Goal: Task Accomplishment & Management: Use online tool/utility

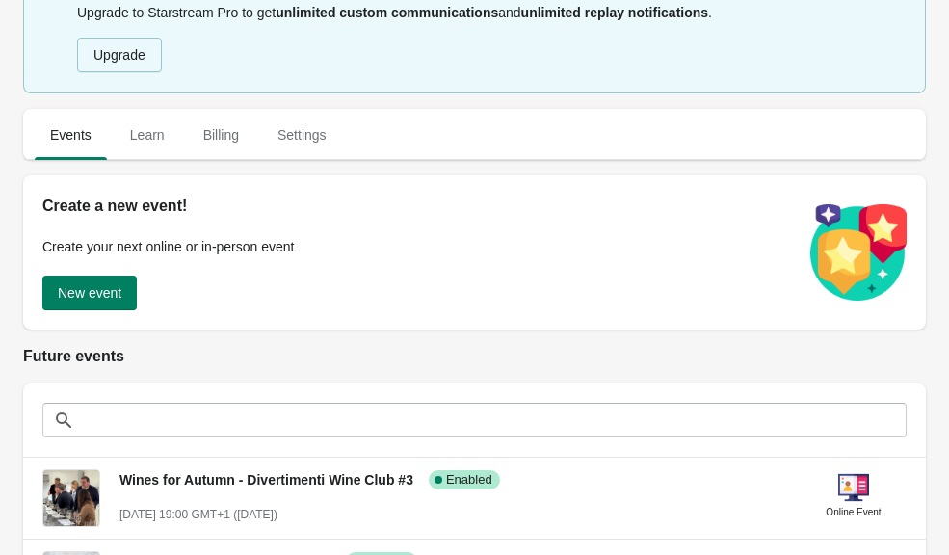
scroll to position [57, 0]
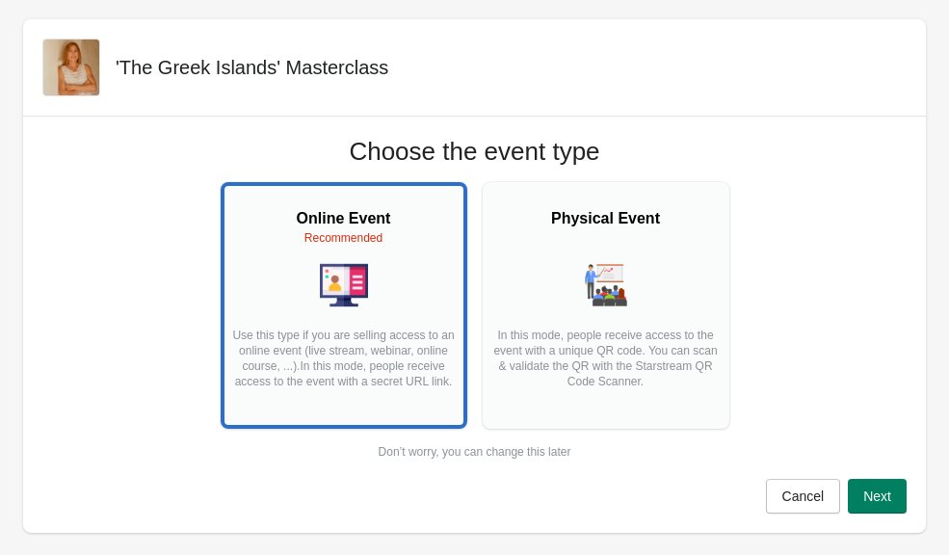
scroll to position [90, 0]
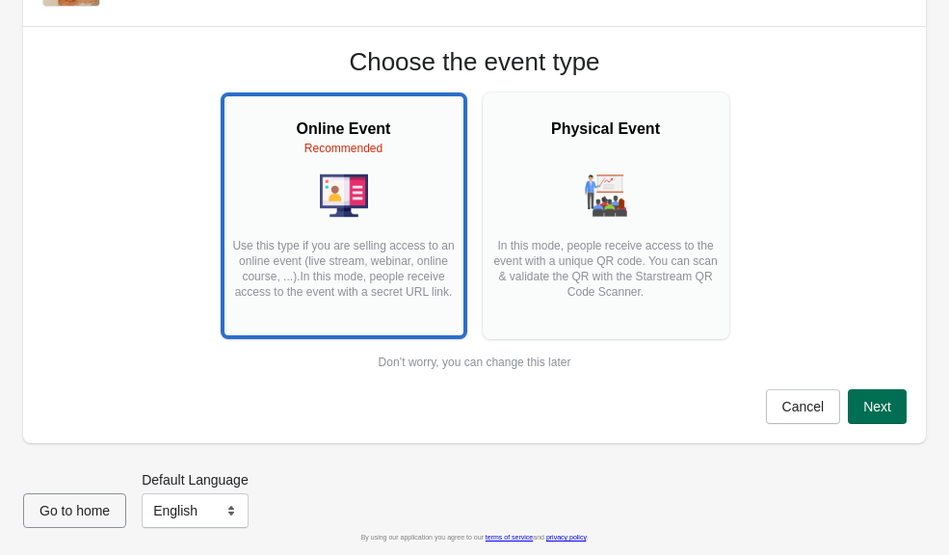
click at [870, 399] on span "Next" at bounding box center [877, 406] width 28 height 15
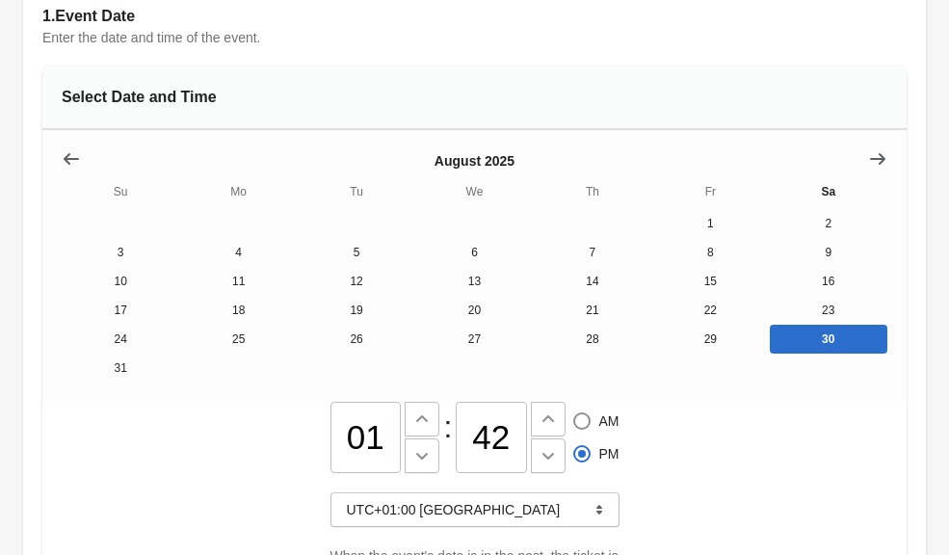
scroll to position [258, 0]
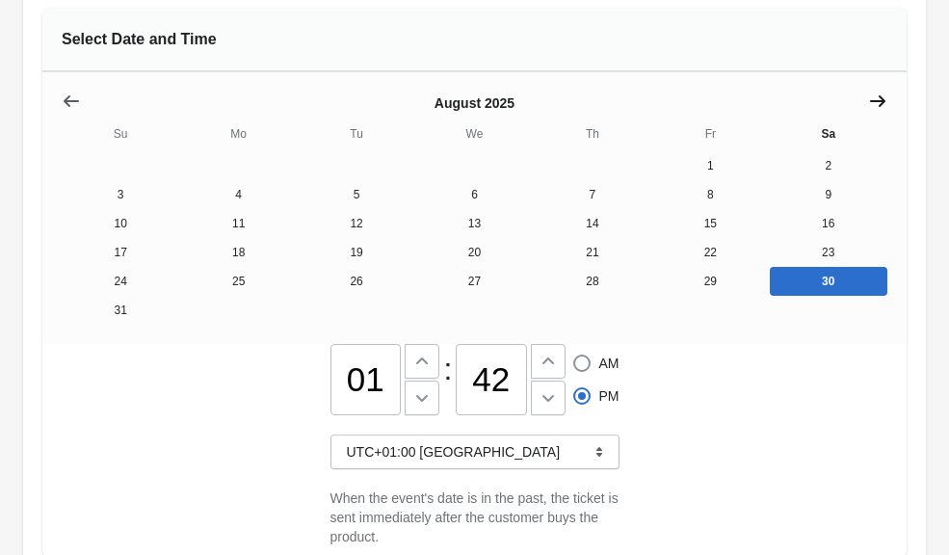
click at [892, 107] on button "Show next month, September 2025" at bounding box center [877, 101] width 35 height 35
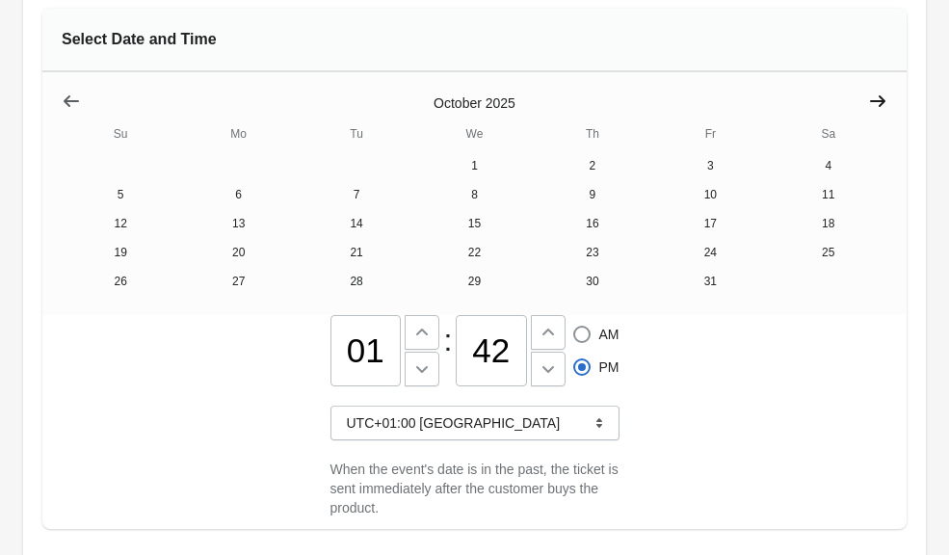
click at [892, 107] on button "Show next month, November 2025" at bounding box center [877, 101] width 35 height 35
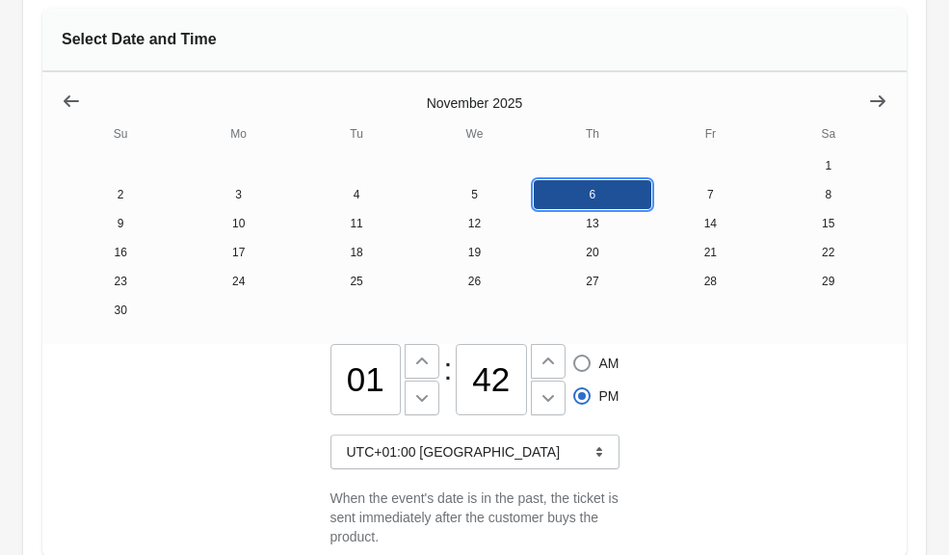
click at [590, 199] on button "6" at bounding box center [593, 194] width 118 height 29
click at [342, 379] on input "01" at bounding box center [365, 379] width 71 height 71
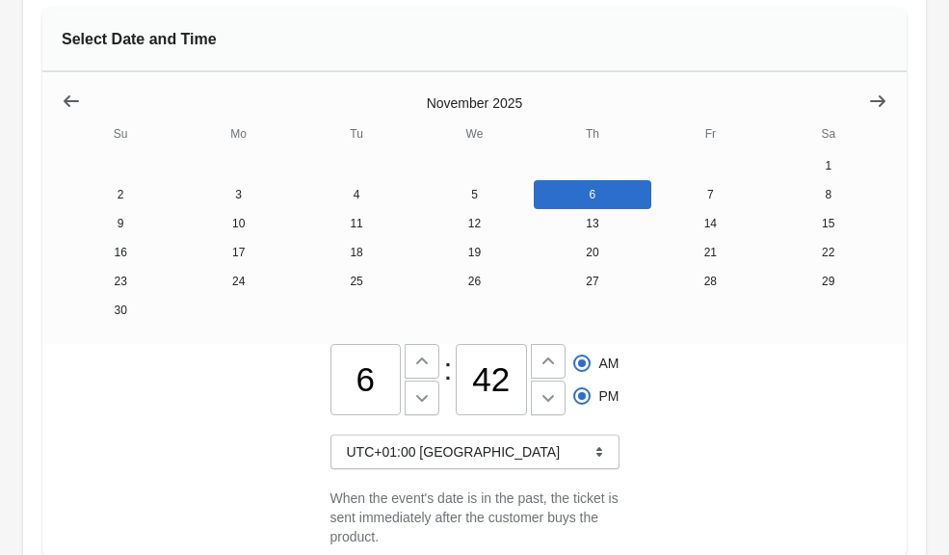
type input "06"
radio input "true"
radio input "false"
click at [506, 374] on input "42" at bounding box center [491, 379] width 71 height 71
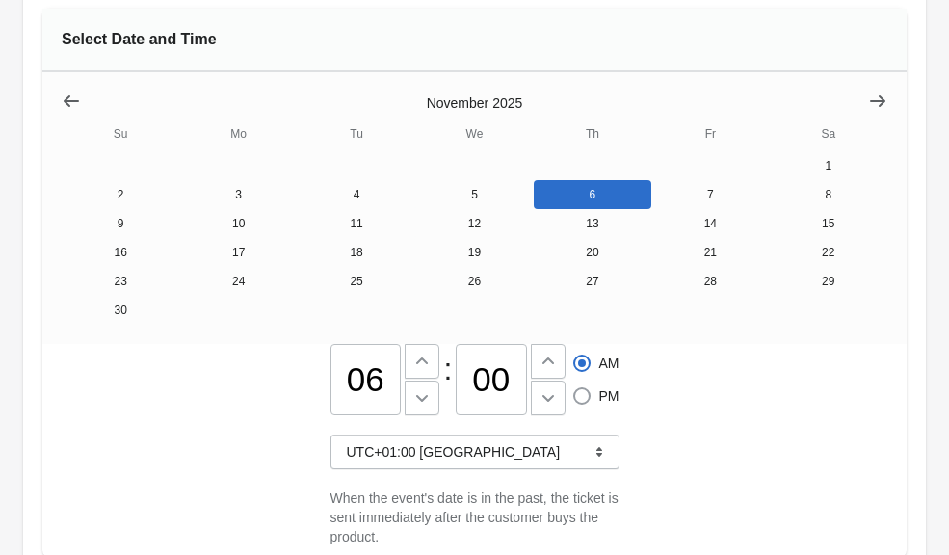
type input "00"
click at [601, 398] on span "PM" at bounding box center [609, 395] width 20 height 19
click at [574, 388] on input "PM" at bounding box center [573, 387] width 1 height 1
radio input "true"
radio input "false"
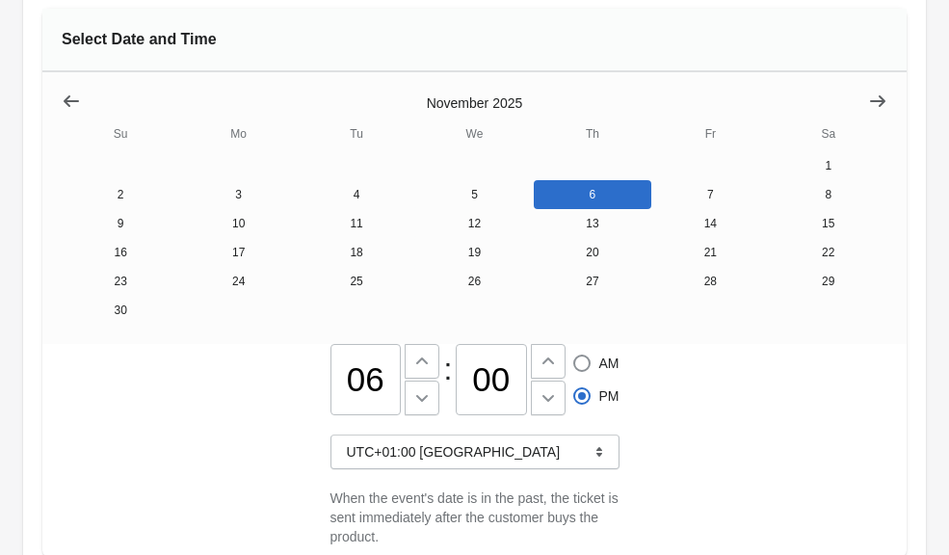
click at [713, 410] on div "06 : 00 AM PM UTC+01:00 [GEOGRAPHIC_DATA] When the event's date is in the past,…" at bounding box center [474, 451] width 864 height 214
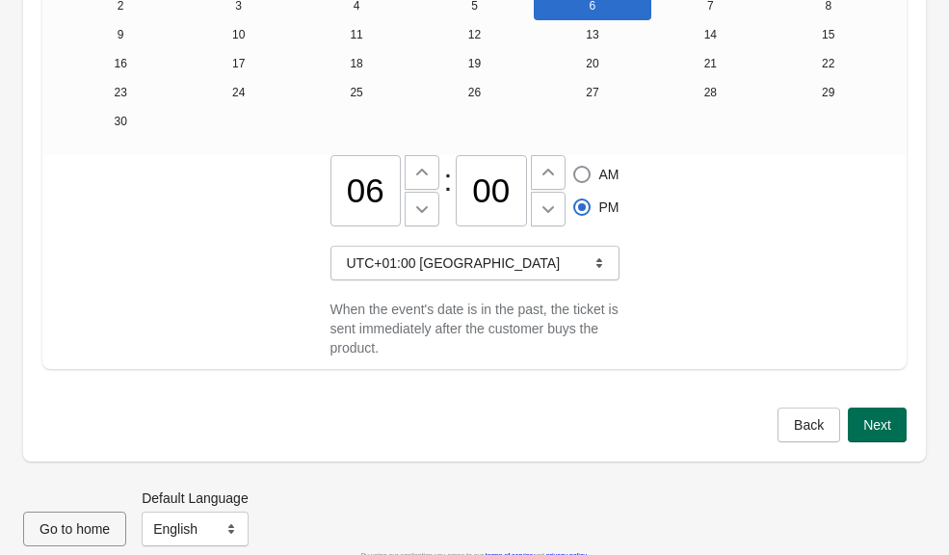
click at [858, 416] on button "Next" at bounding box center [877, 425] width 59 height 35
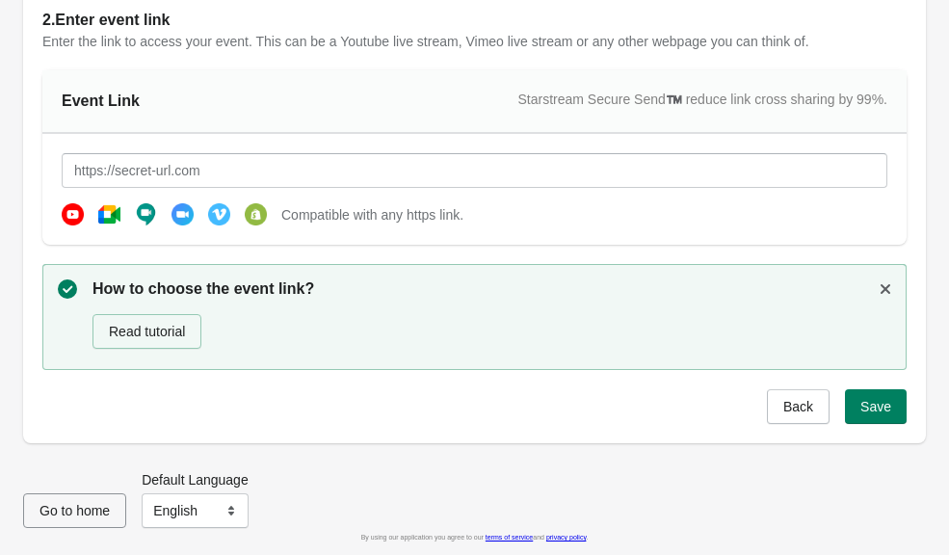
scroll to position [177, 0]
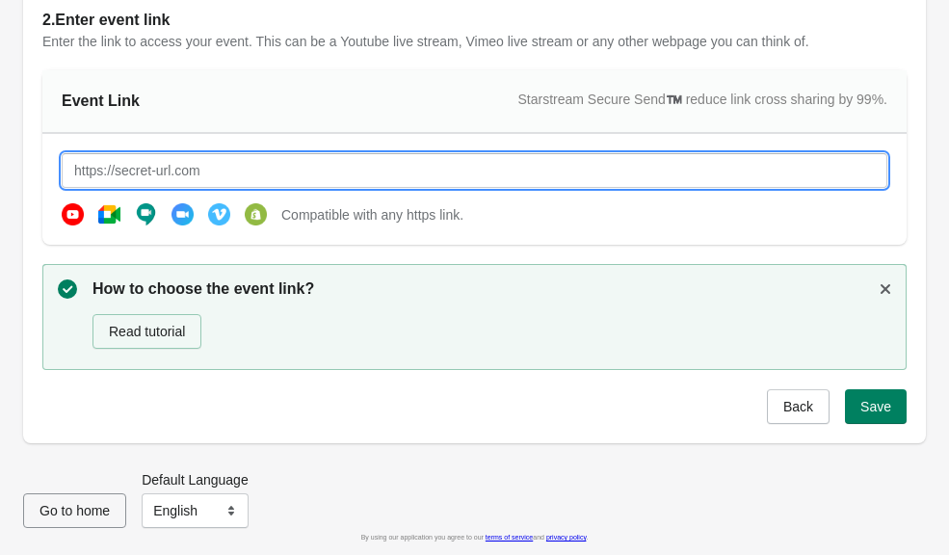
click at [635, 177] on input "text" at bounding box center [475, 170] width 826 height 35
type input "[URL][DOMAIN_NAME]"
click at [523, 235] on div "[URL][DOMAIN_NAME] Compatible with any https link." at bounding box center [474, 189] width 864 height 111
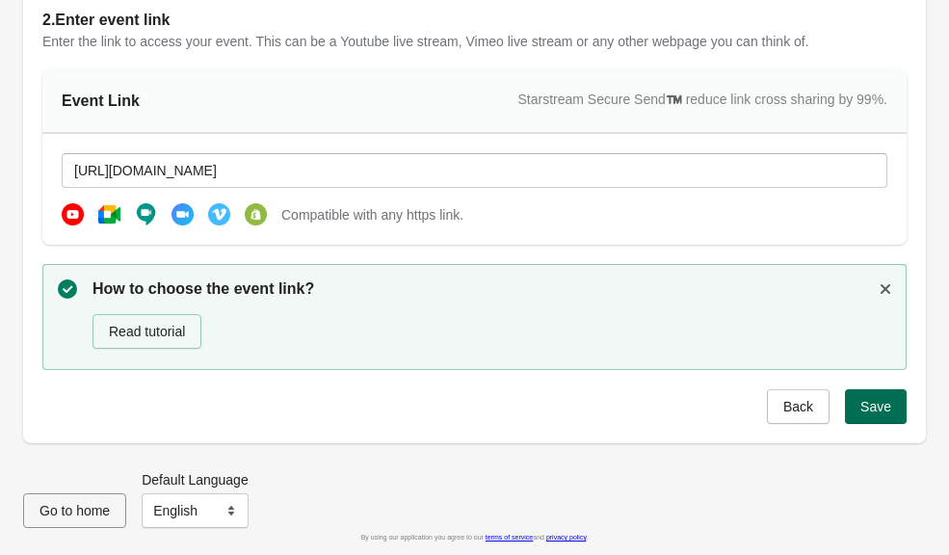
click at [867, 414] on button "Save" at bounding box center [876, 406] width 62 height 35
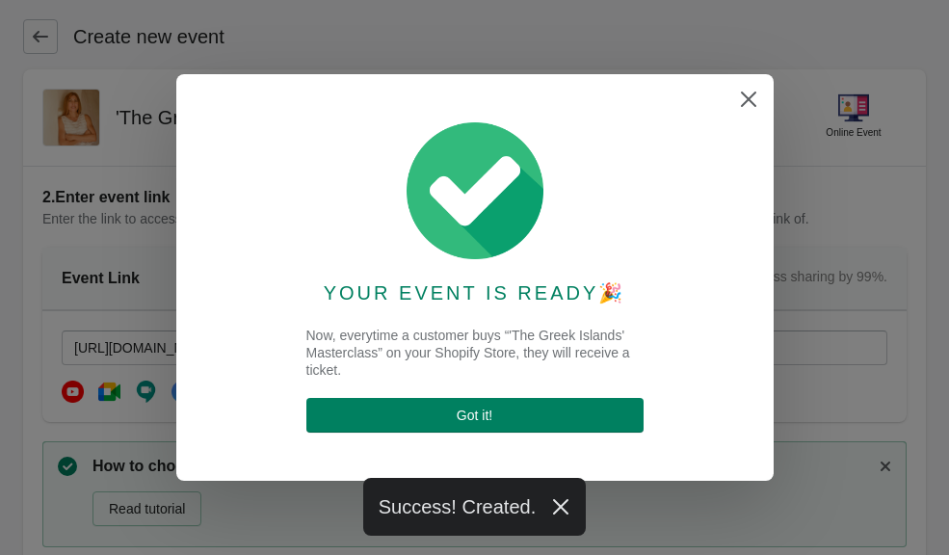
scroll to position [0, 0]
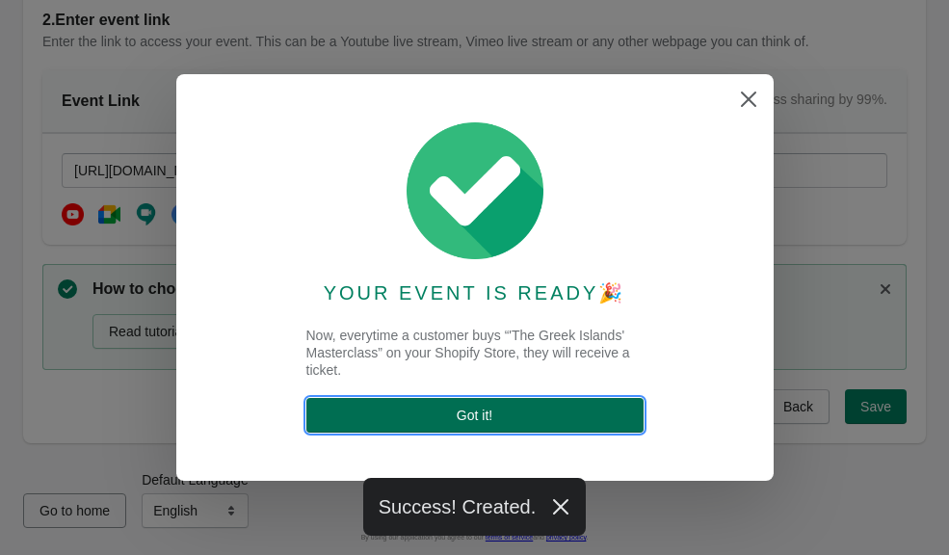
click at [582, 418] on span "Got it !" at bounding box center [475, 415] width 306 height 15
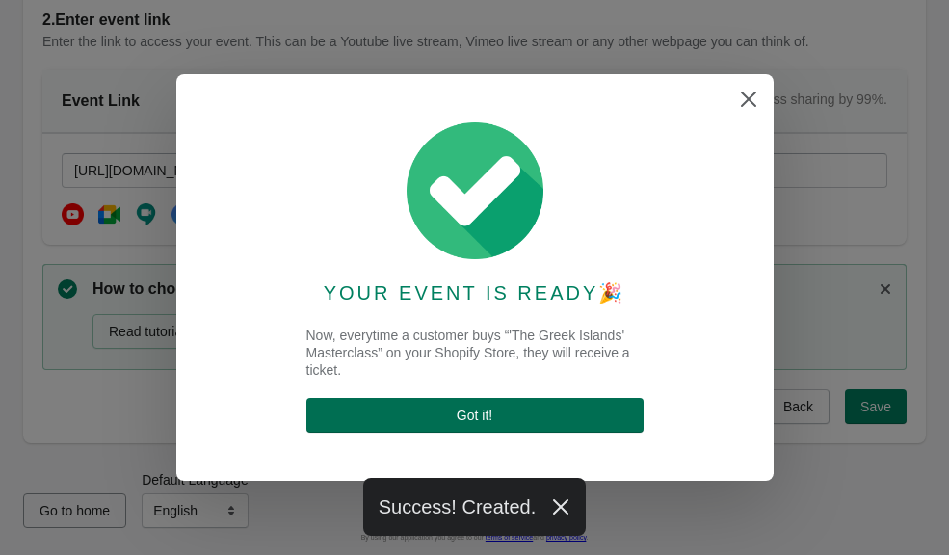
select select "US"
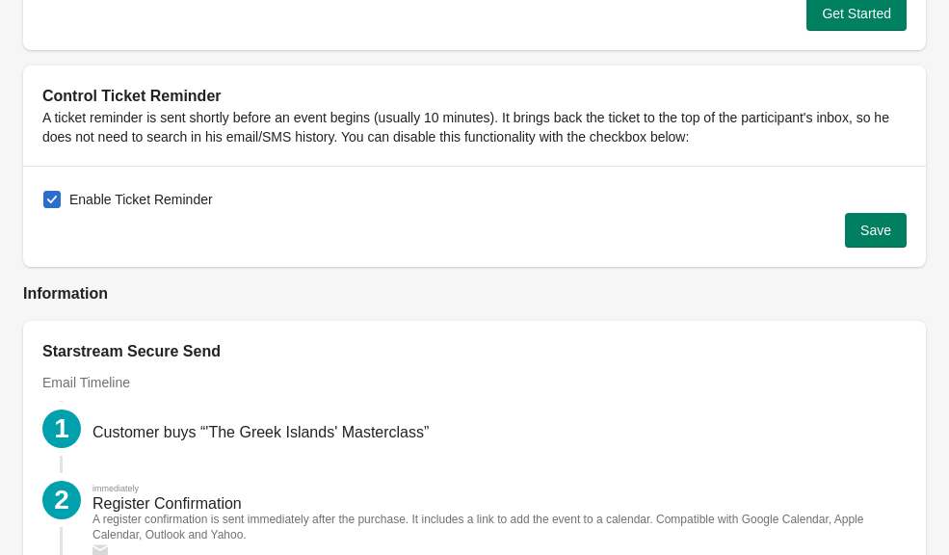
scroll to position [2055, 0]
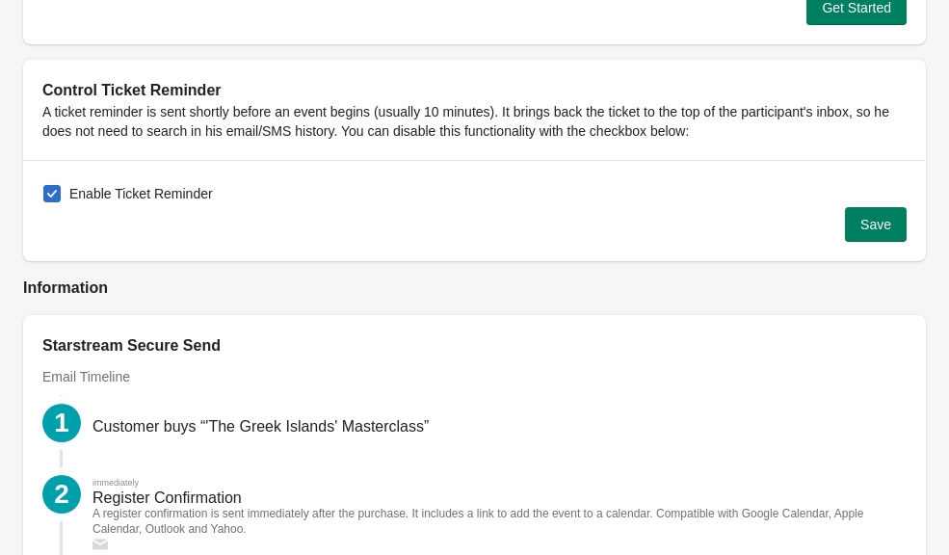
click at [196, 198] on span "Enable Ticket Reminder" at bounding box center [141, 193] width 144 height 19
click at [44, 186] on input "Enable Ticket Reminder" at bounding box center [43, 185] width 1 height 1
checkbox input "false"
click at [864, 233] on button "Save" at bounding box center [876, 224] width 62 height 35
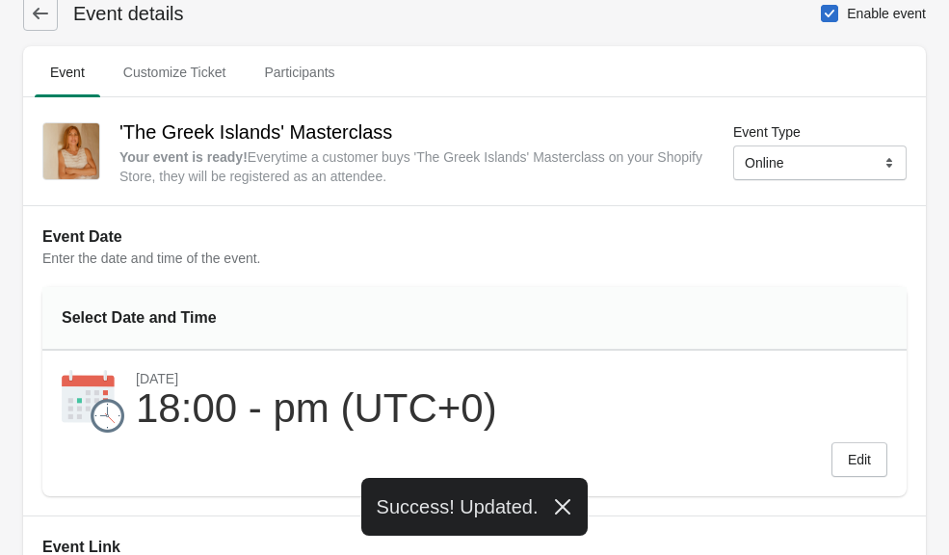
scroll to position [0, 0]
